Goal: Information Seeking & Learning: Learn about a topic

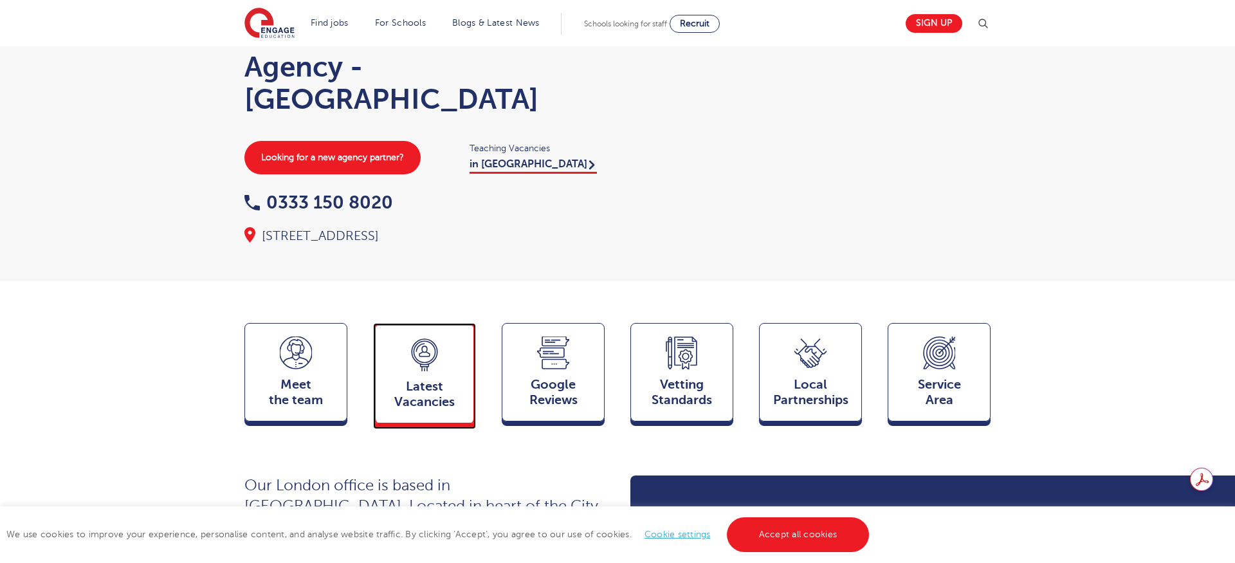
click at [465, 382] on div "Latest Vacancies Jobs" at bounding box center [424, 373] width 103 height 100
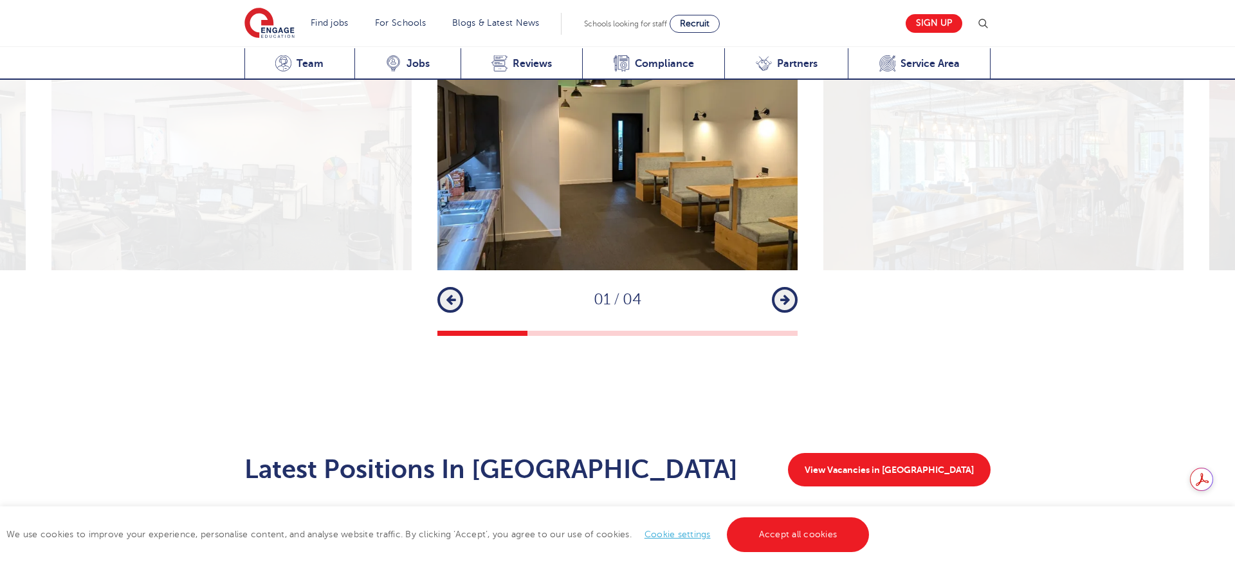
scroll to position [1793, 0]
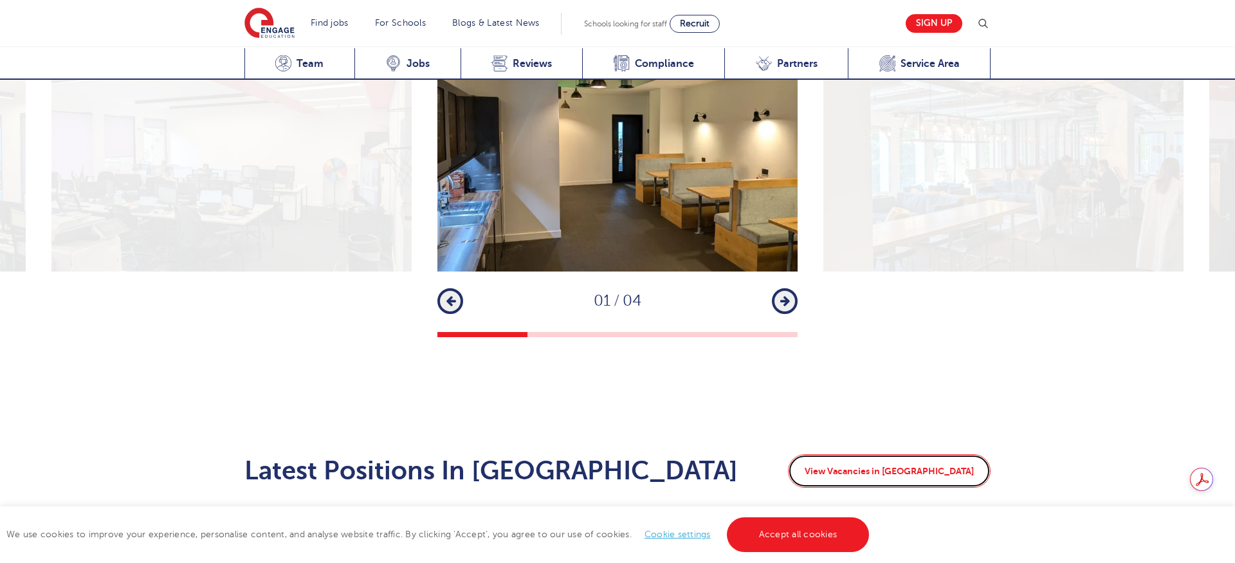
click at [926, 454] on link "View Vacancies in London" at bounding box center [889, 470] width 203 height 33
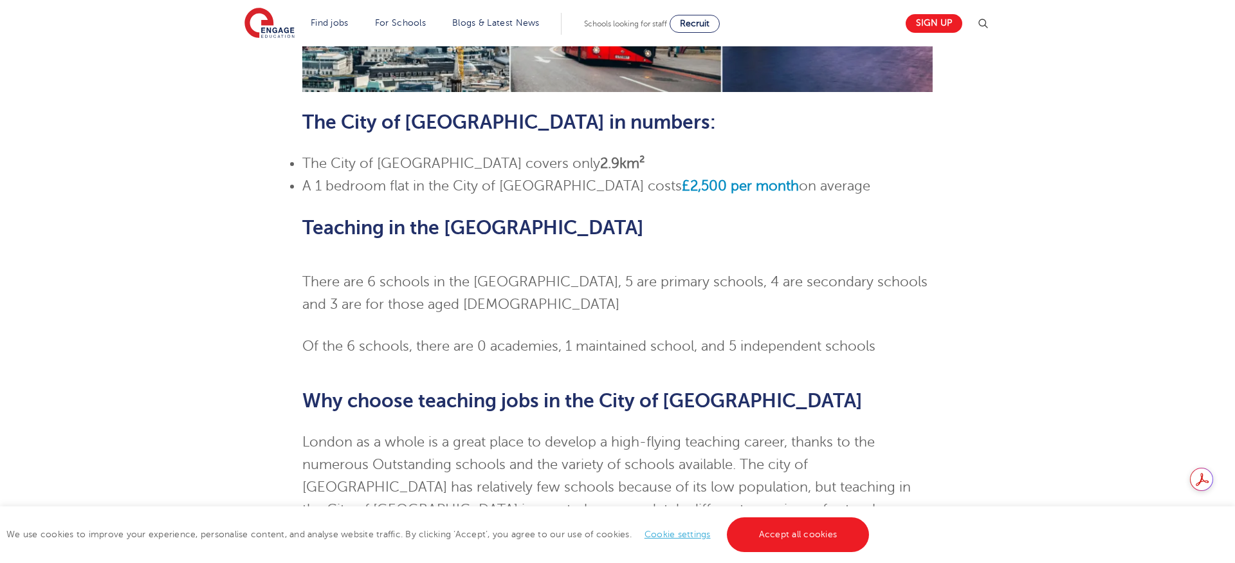
scroll to position [1022, 0]
